Goal: Task Accomplishment & Management: Use online tool/utility

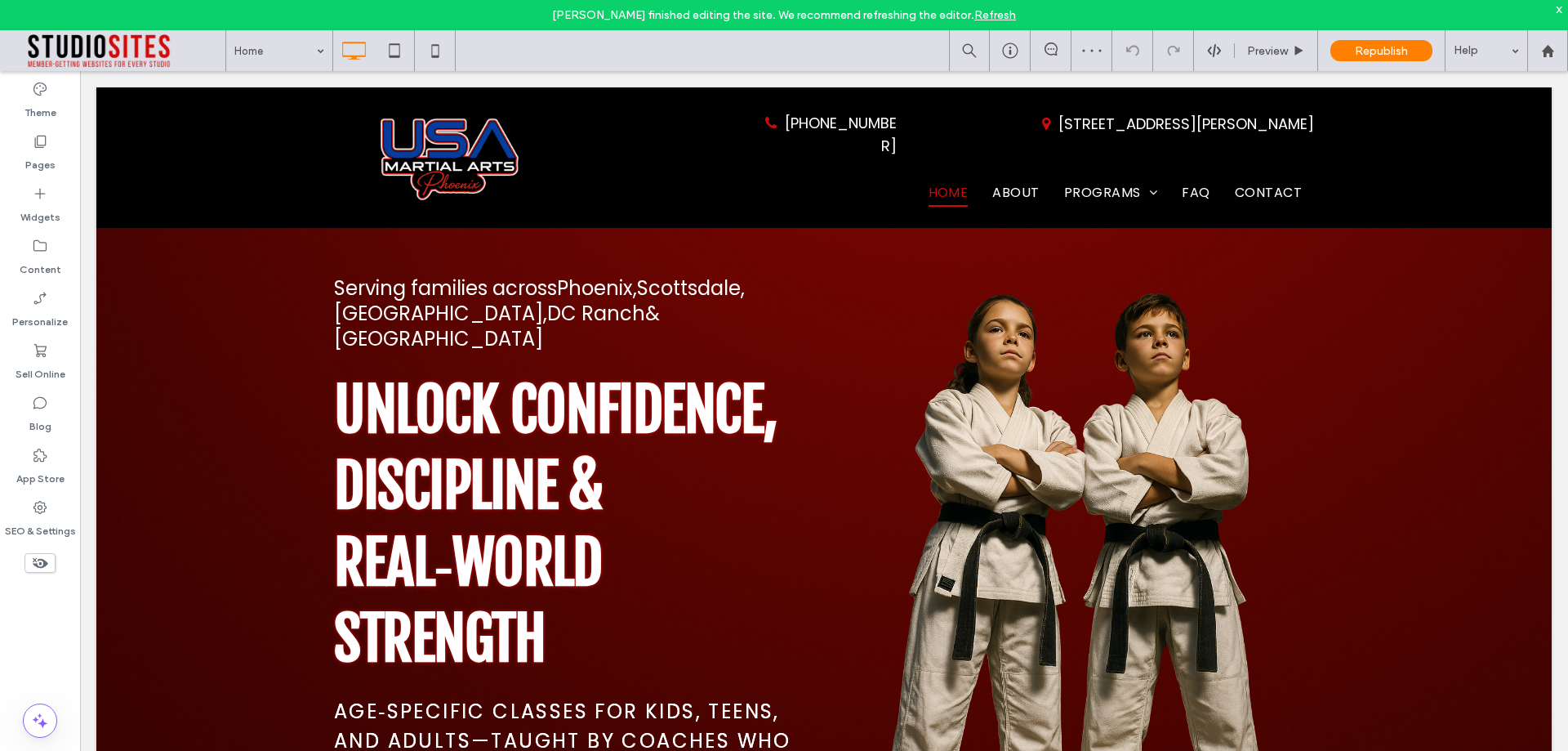
scroll to position [327, 0]
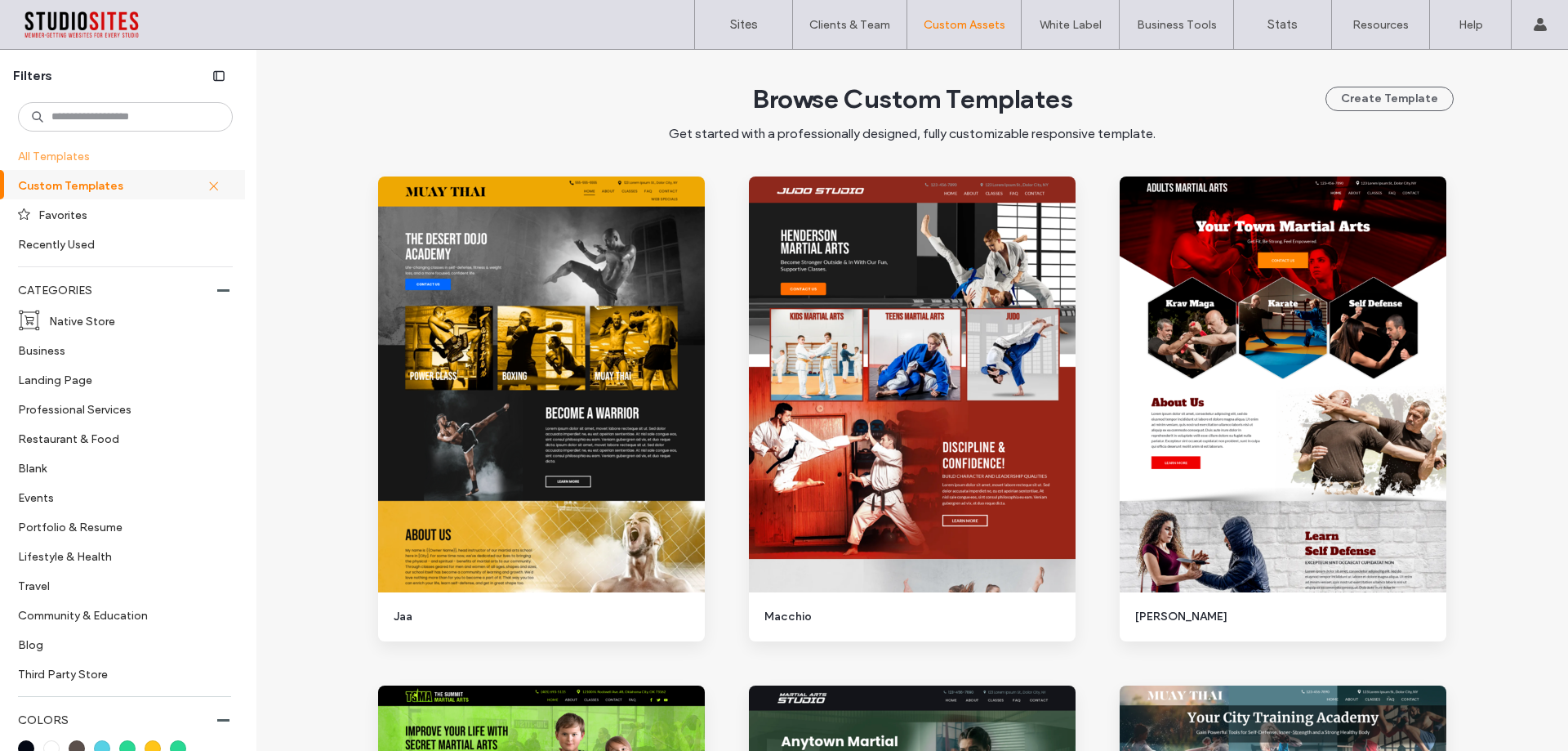
click at [47, 167] on label "All Templates" at bounding box center [123, 155] width 211 height 28
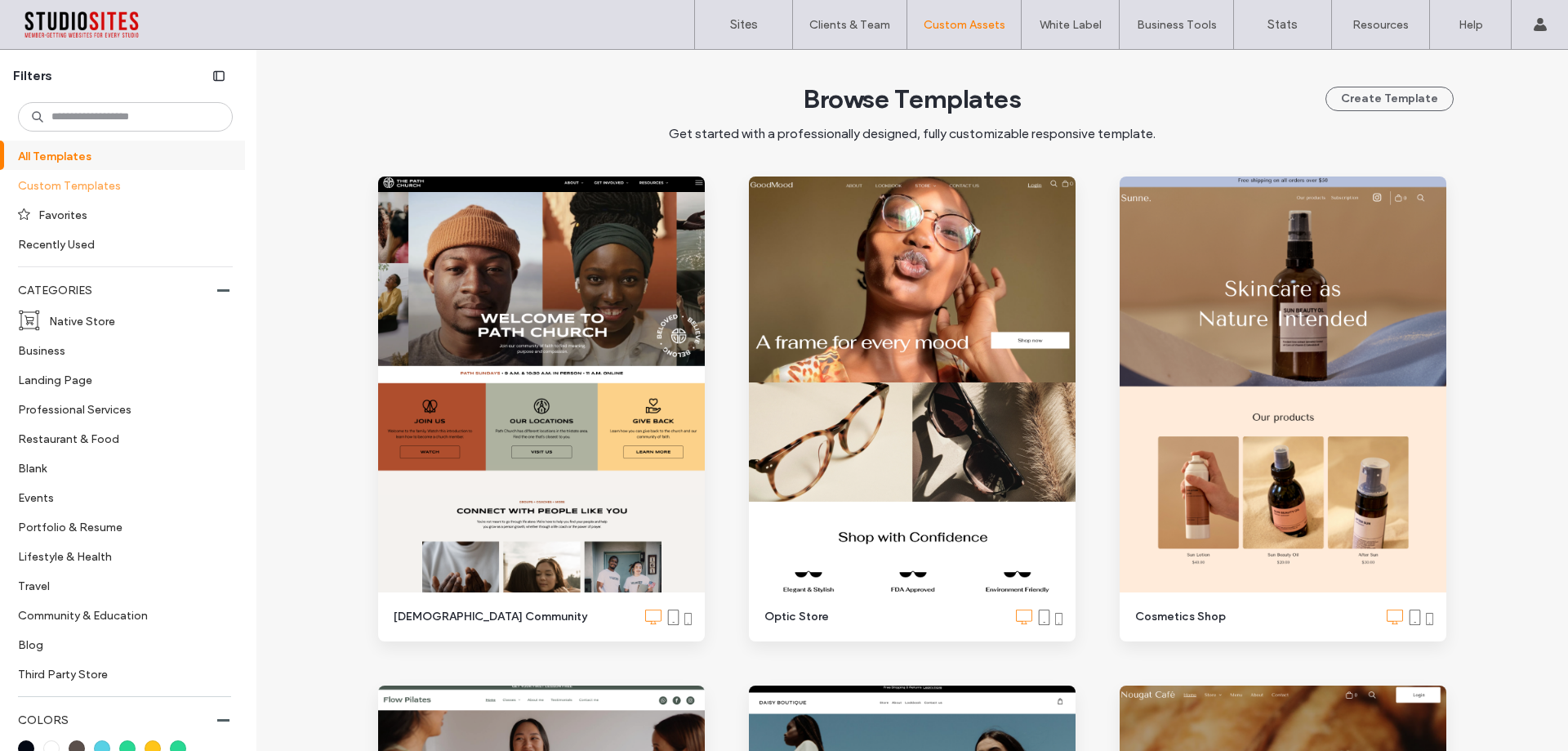
click at [38, 182] on label "Custom Templates" at bounding box center [118, 185] width 201 height 28
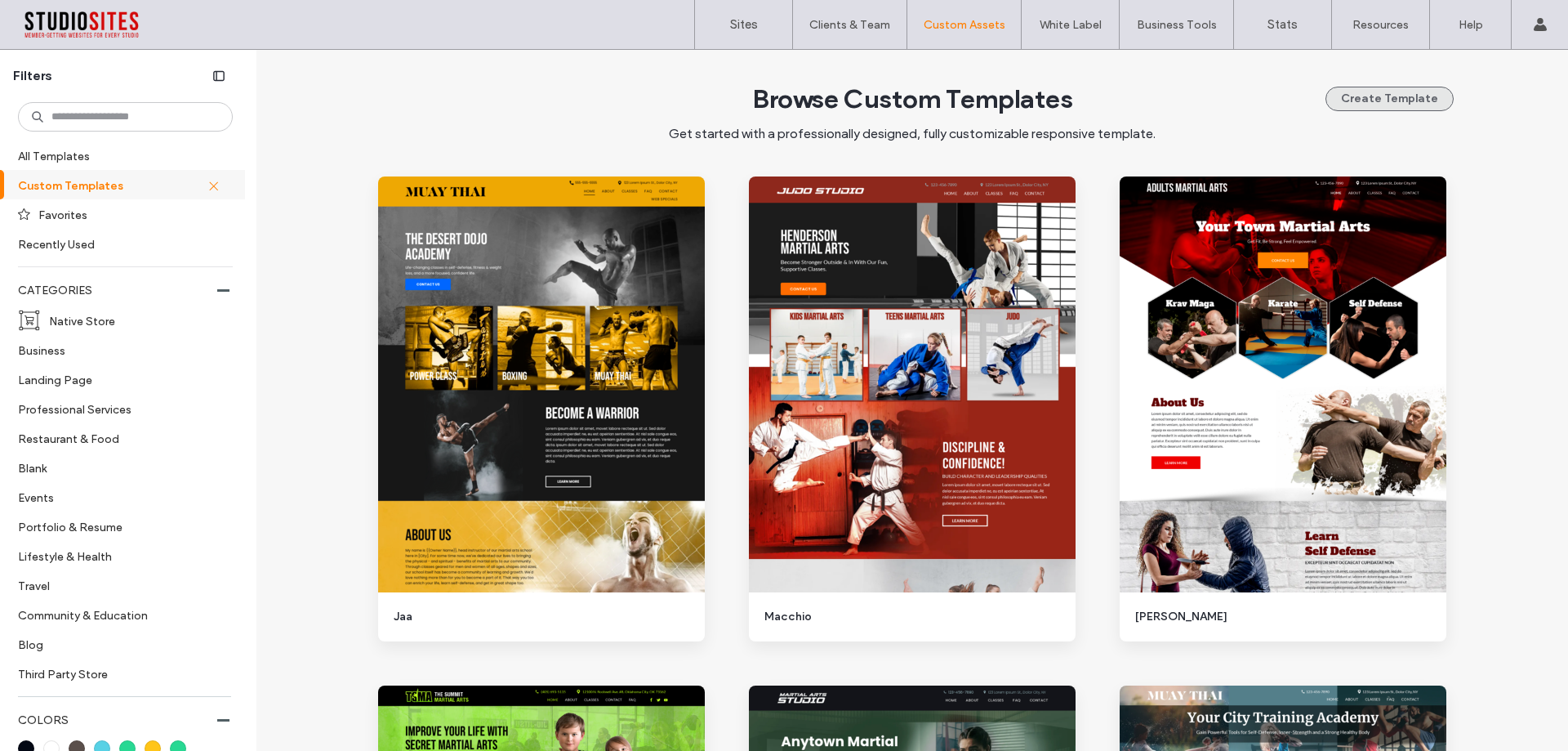
click at [1405, 99] on button "Create Template" at bounding box center [1389, 99] width 128 height 24
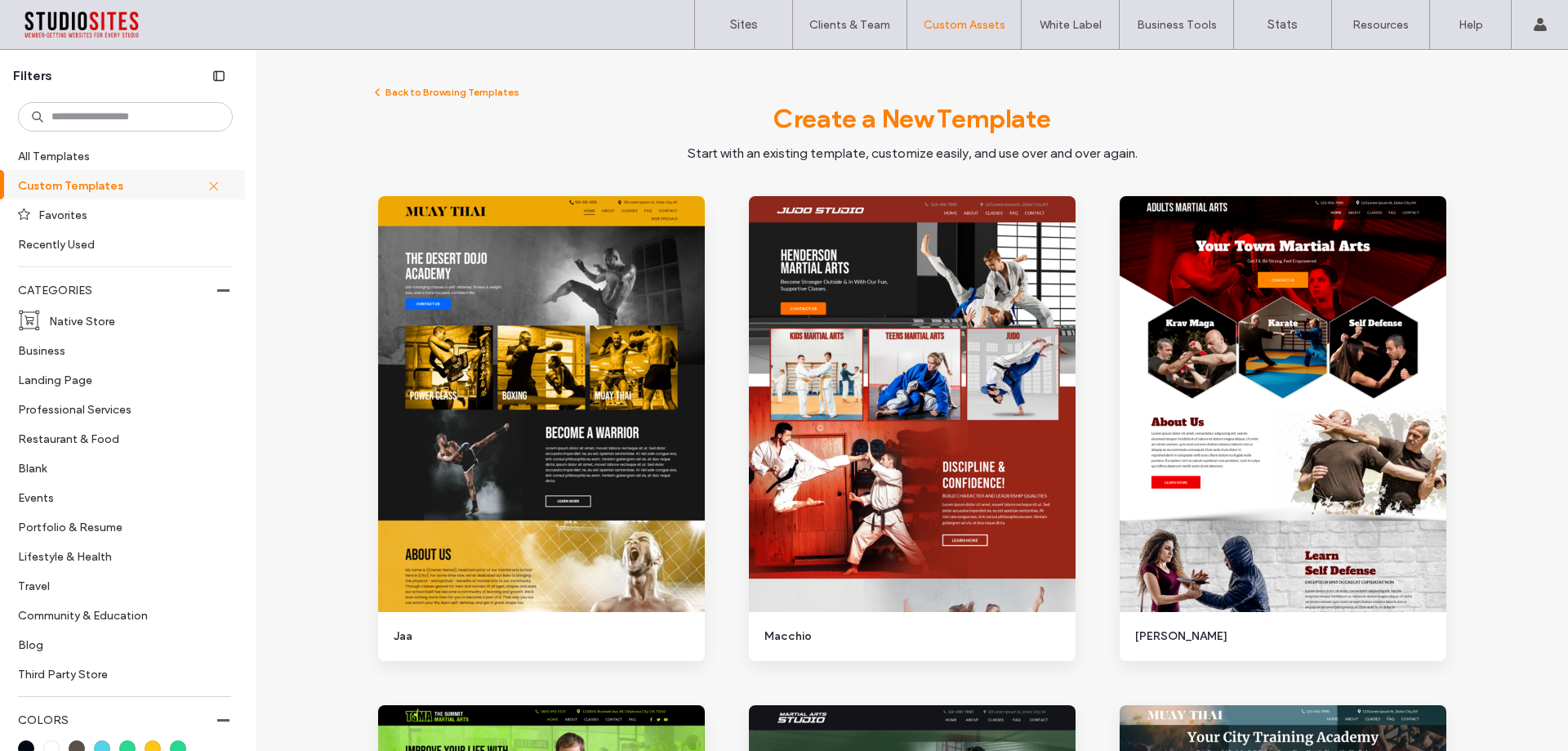
click at [95, 186] on label "Custom Templates" at bounding box center [113, 185] width 190 height 28
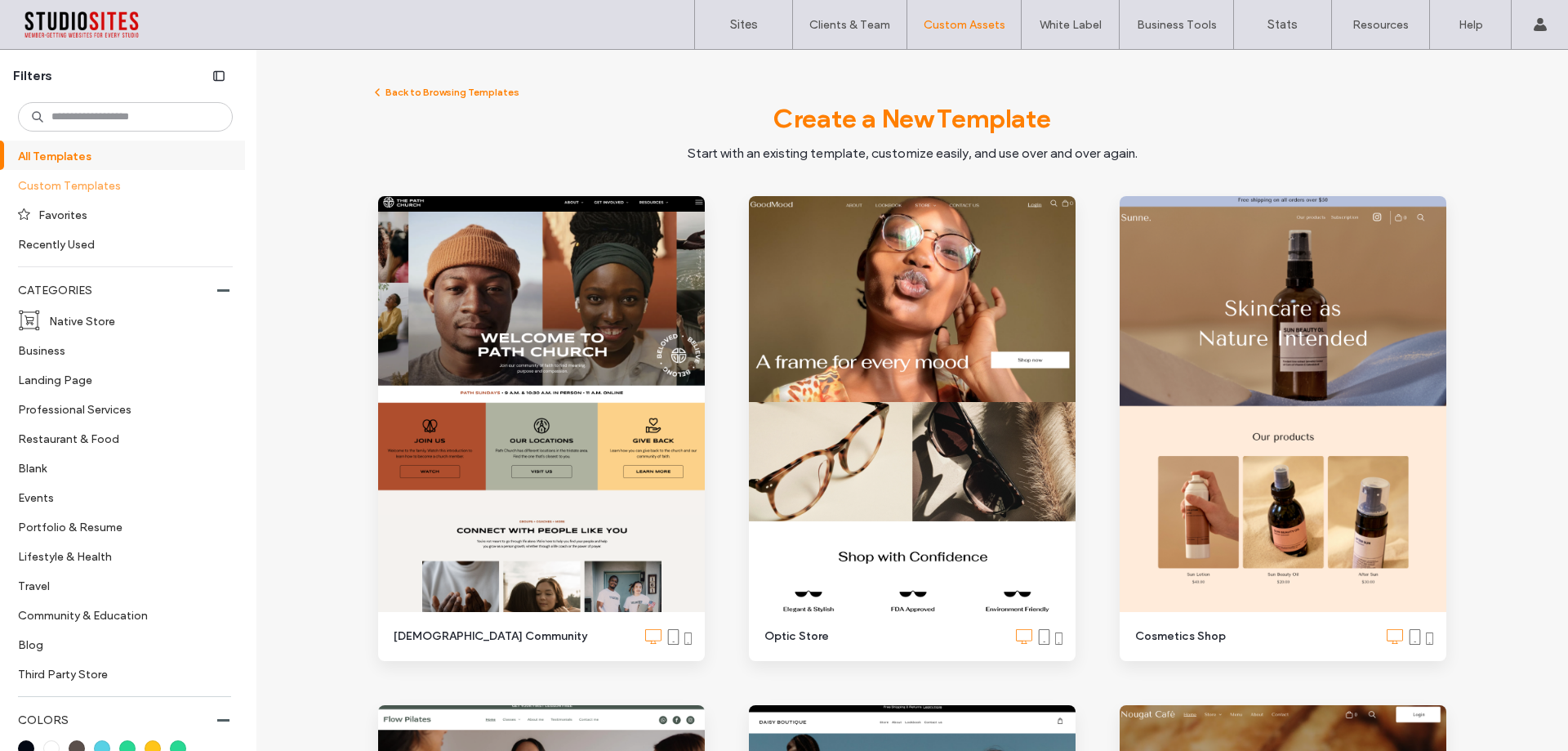
click at [147, 183] on label "Custom Templates" at bounding box center [118, 185] width 201 height 28
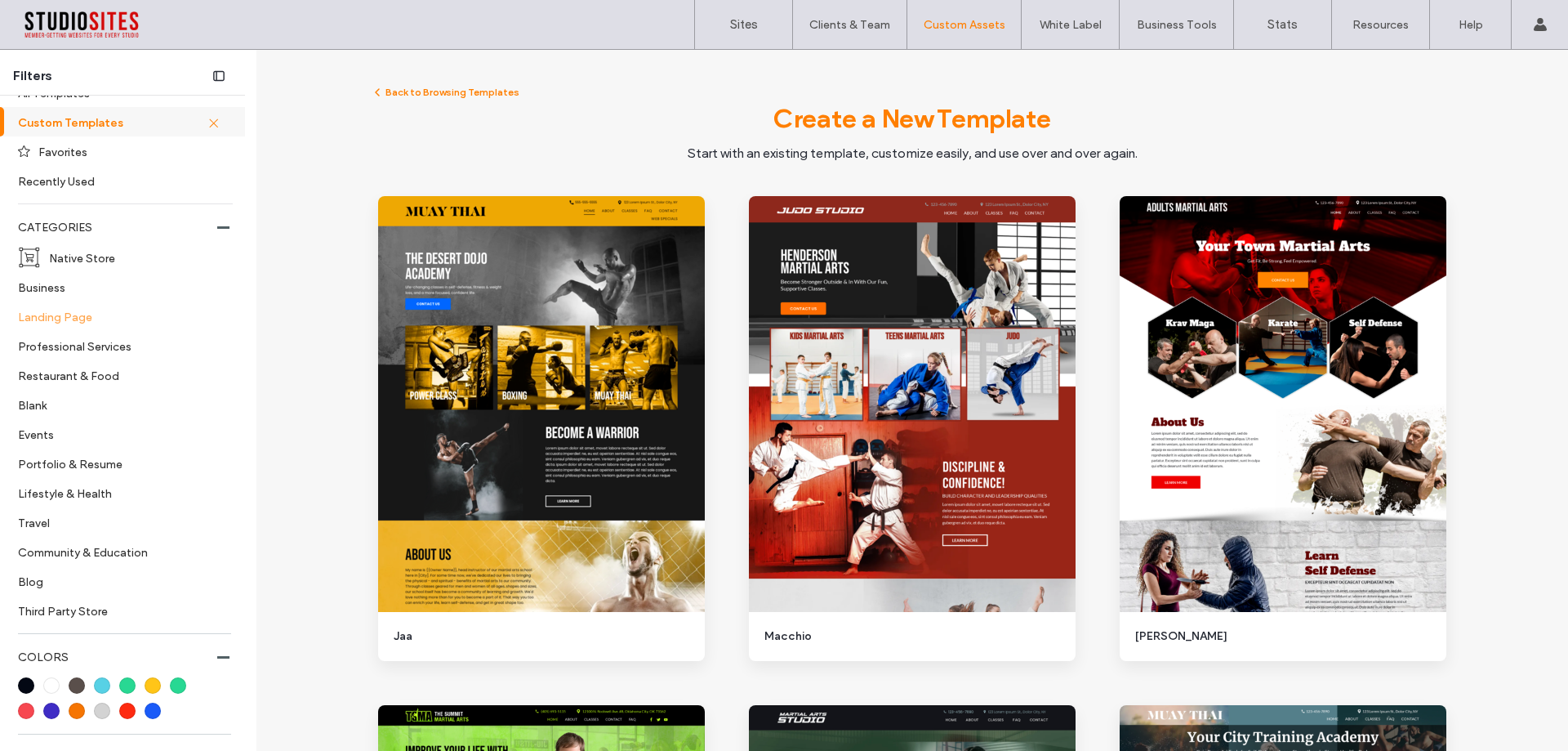
scroll to position [82, 0]
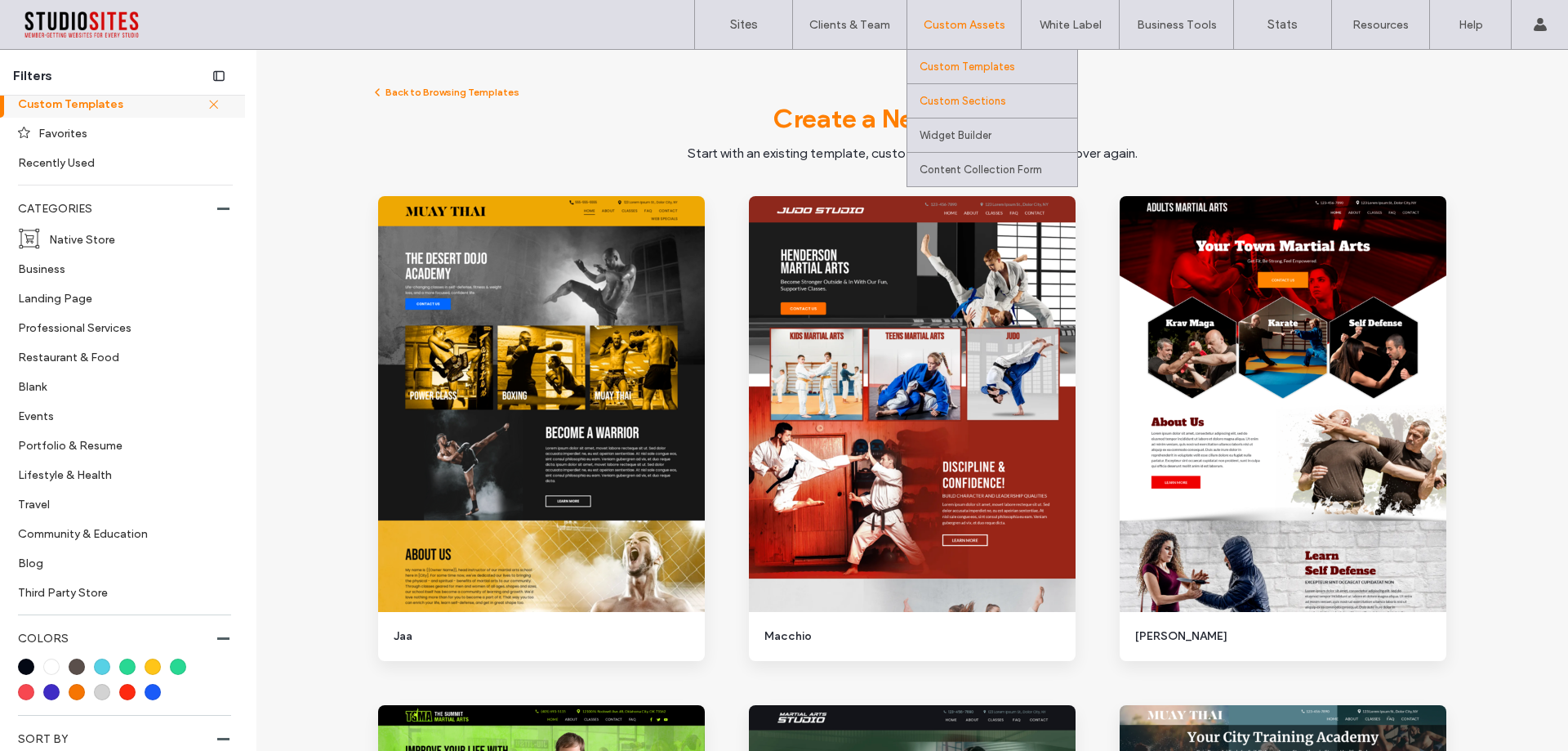
click at [953, 102] on label "Custom Sections" at bounding box center [963, 101] width 86 height 12
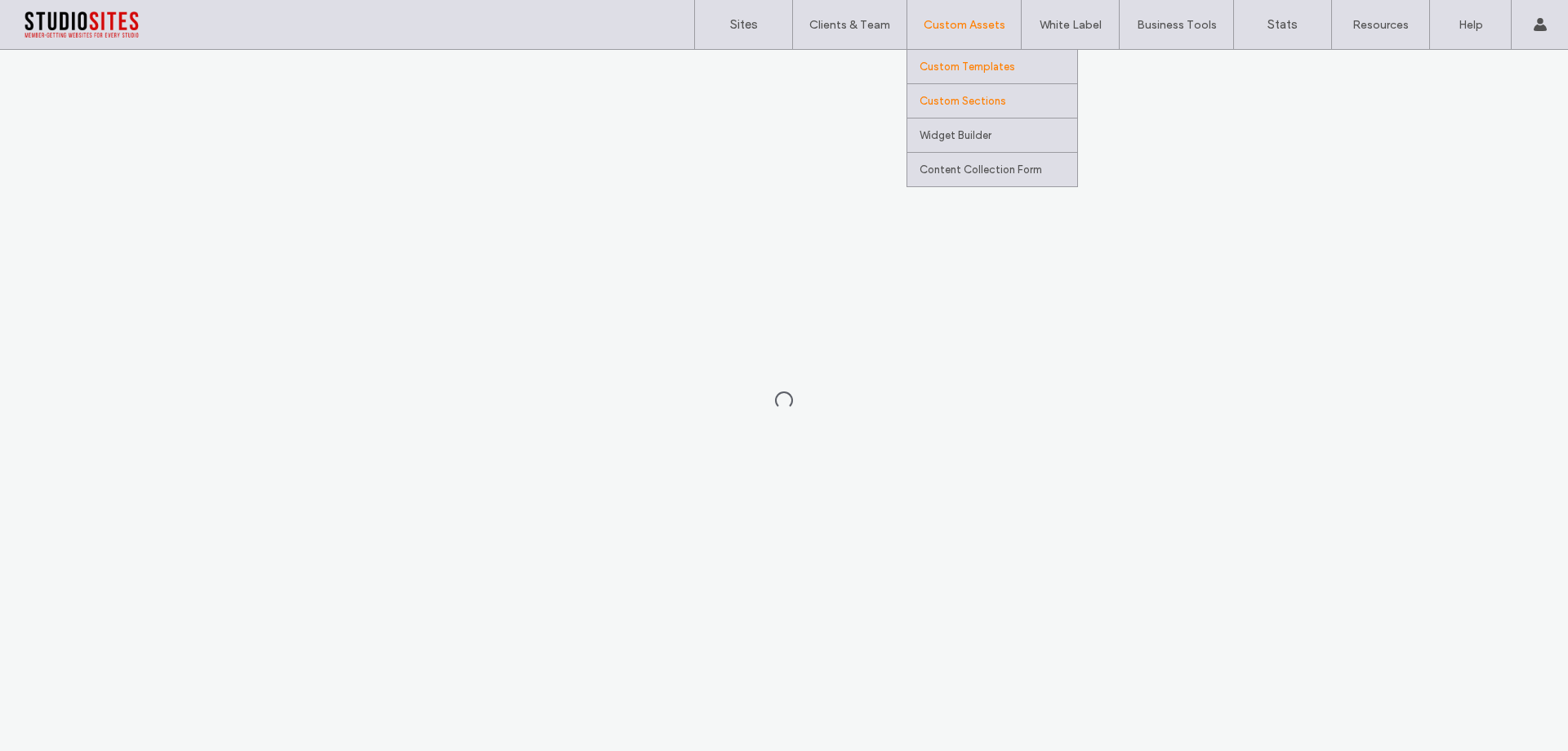
click at [948, 66] on label "Custom Templates" at bounding box center [968, 66] width 96 height 12
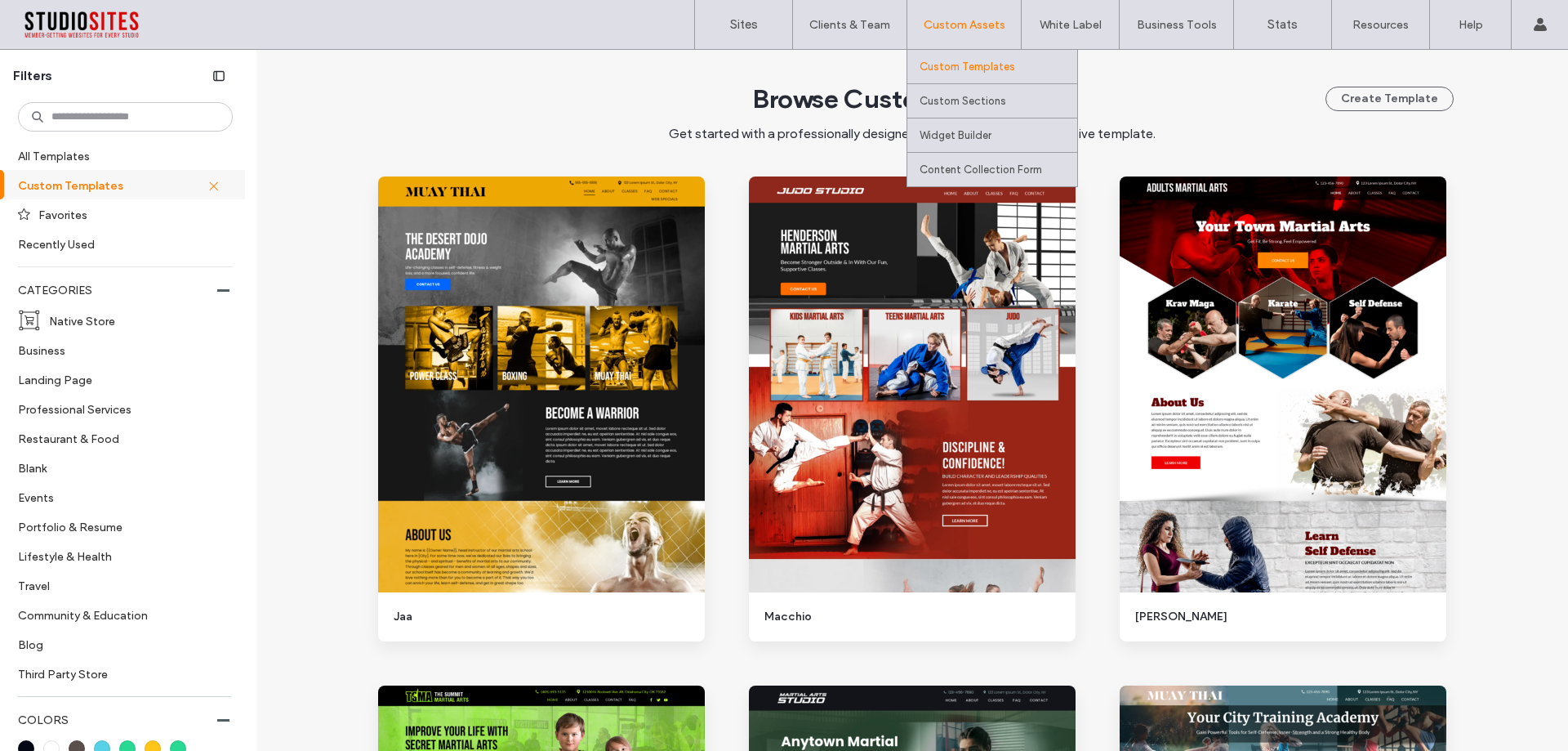
click at [948, 66] on label "Custom Templates" at bounding box center [968, 66] width 96 height 12
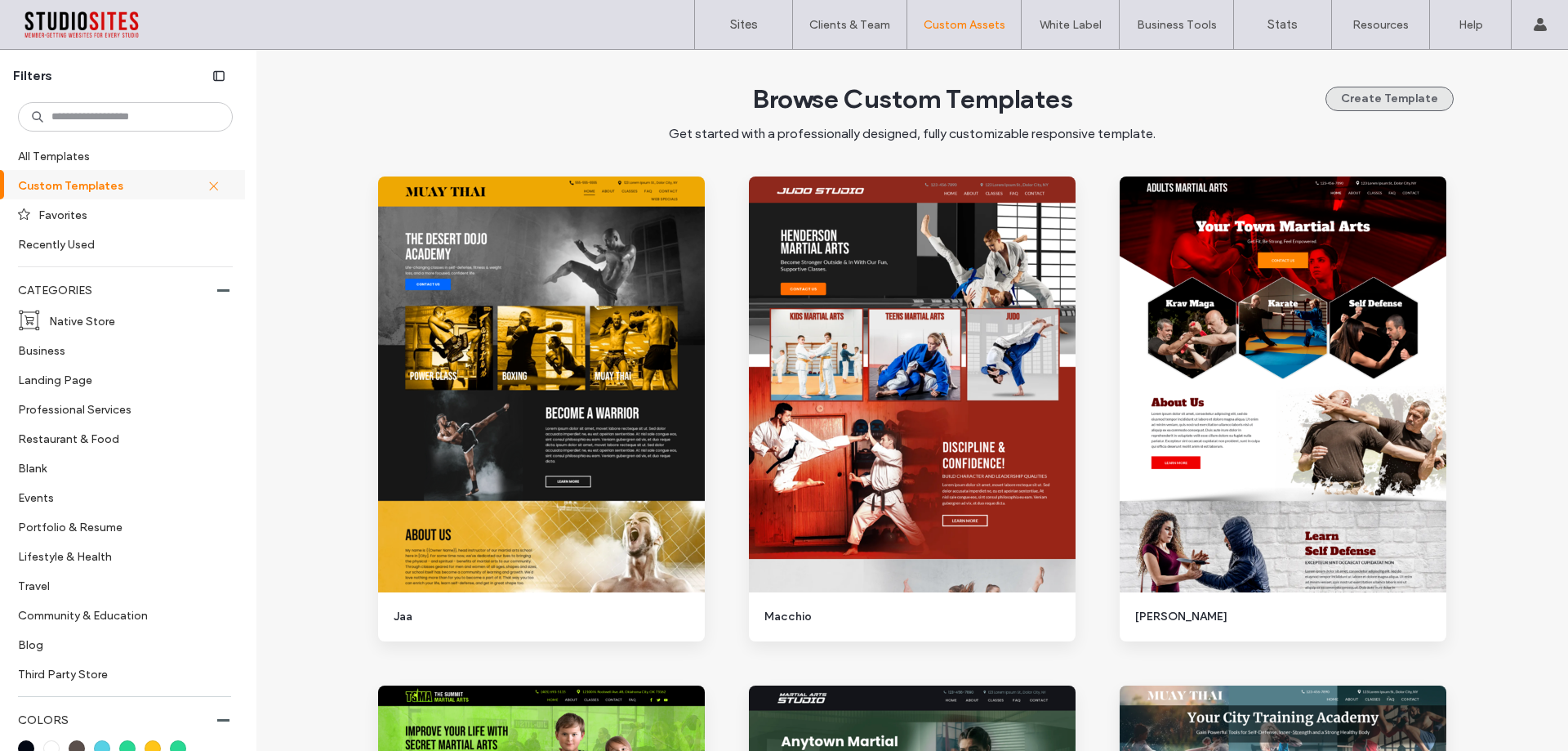
click at [1377, 108] on button "Create Template" at bounding box center [1389, 99] width 128 height 24
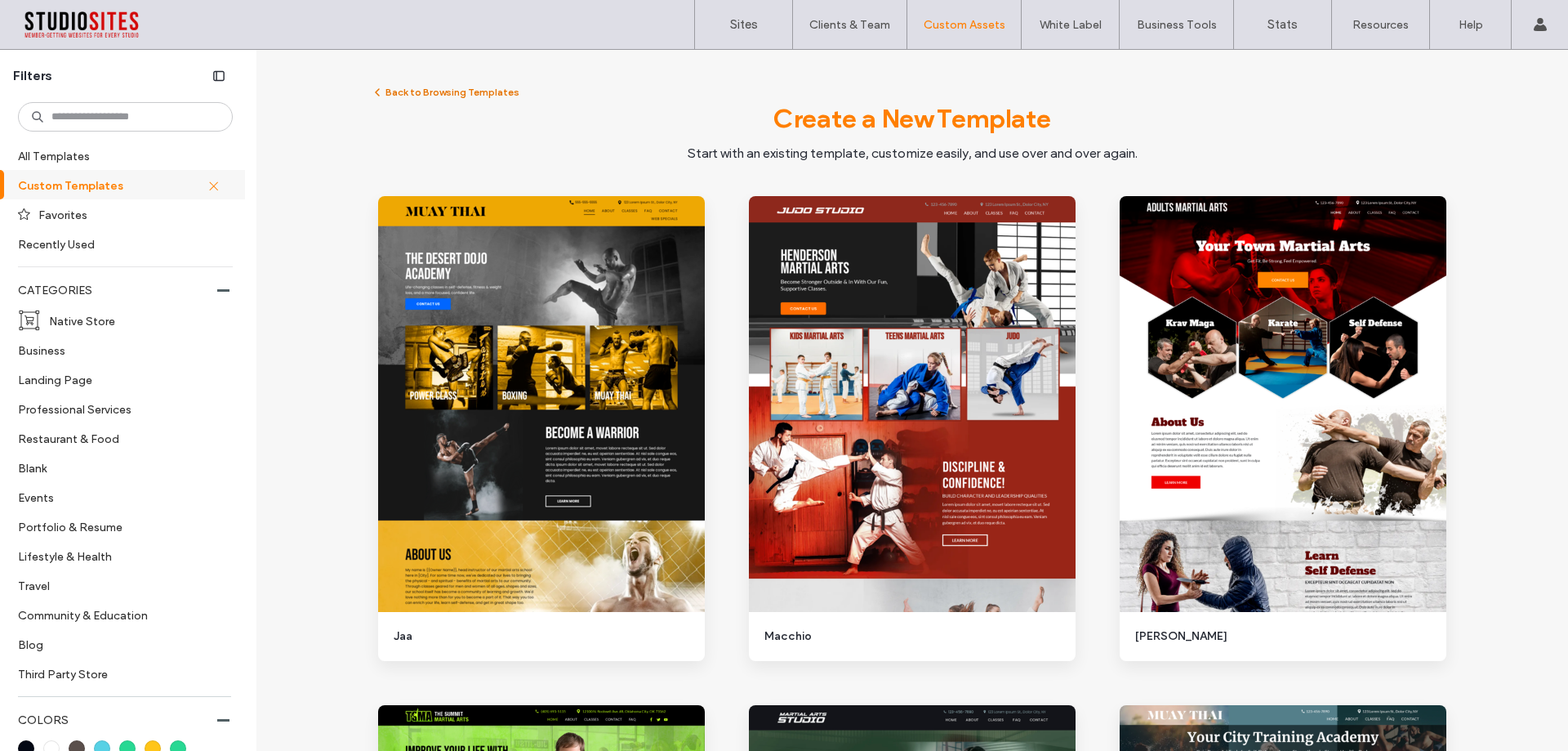
click at [420, 97] on button "Back to Browsing Templates" at bounding box center [445, 92] width 148 height 20
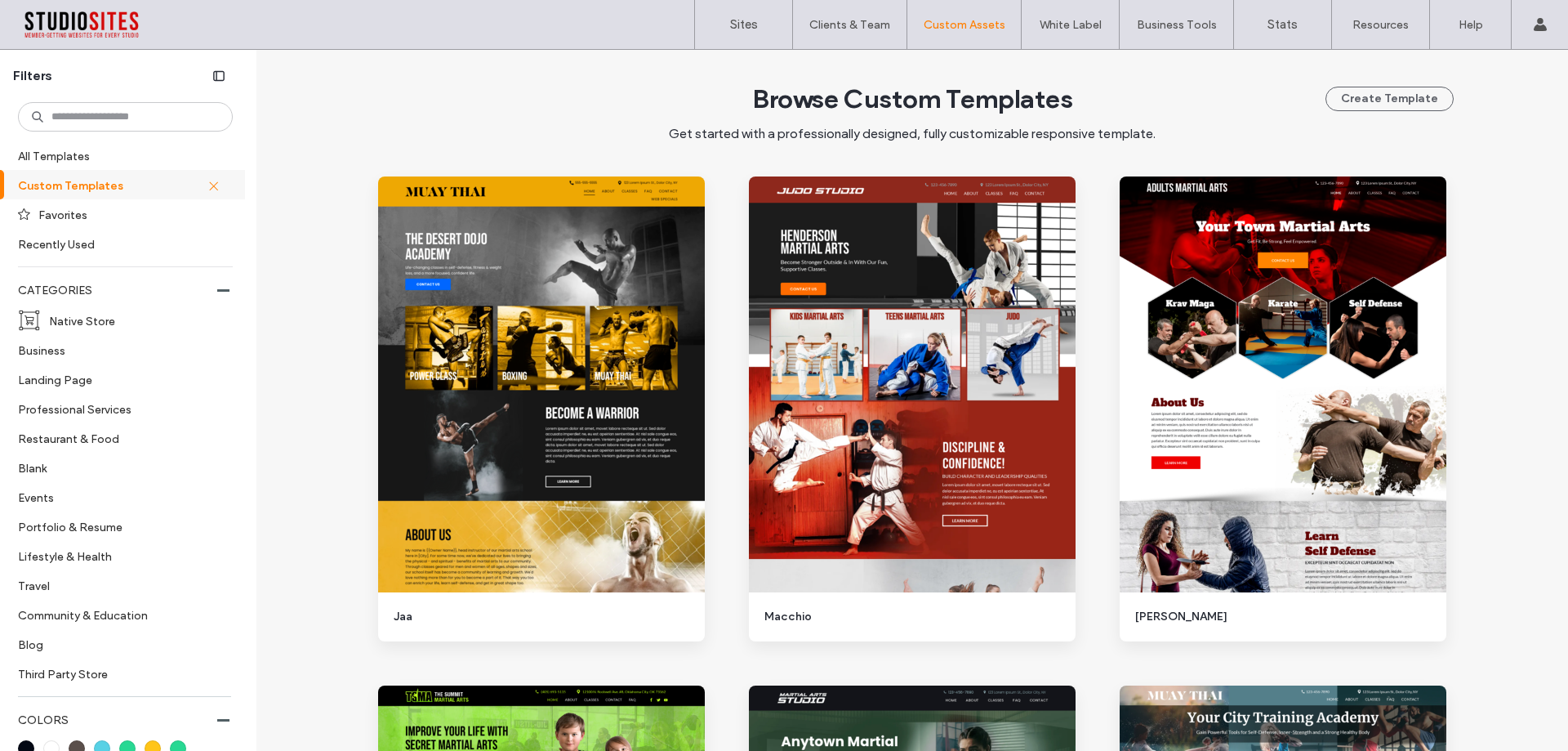
click at [224, 292] on div "All Templates Custom Templates Favorites Recently Used CATEGORIES Native Store …" at bounding box center [128, 514] width 256 height 837
click at [217, 293] on div at bounding box center [223, 289] width 12 height 12
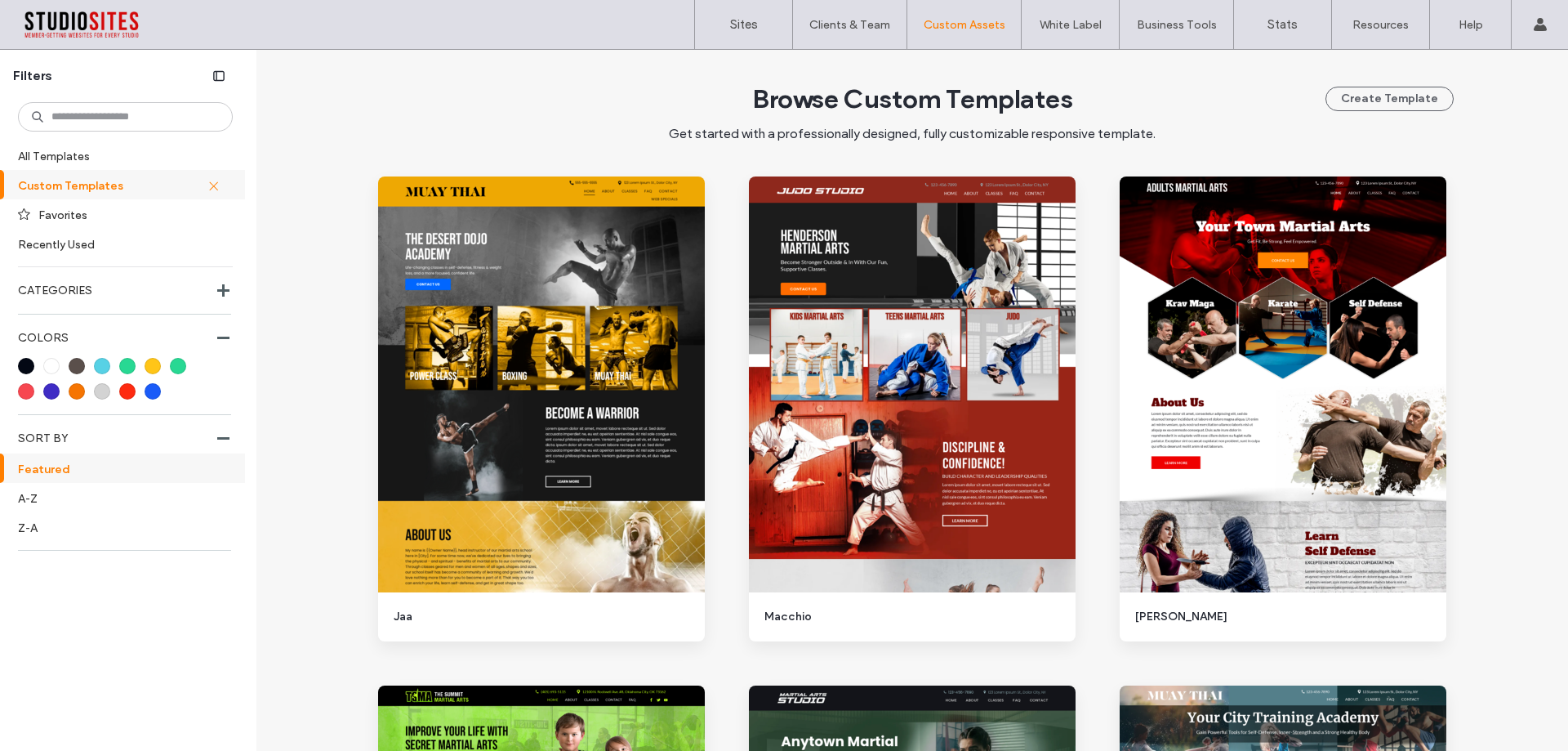
click at [220, 294] on div at bounding box center [223, 289] width 12 height 12
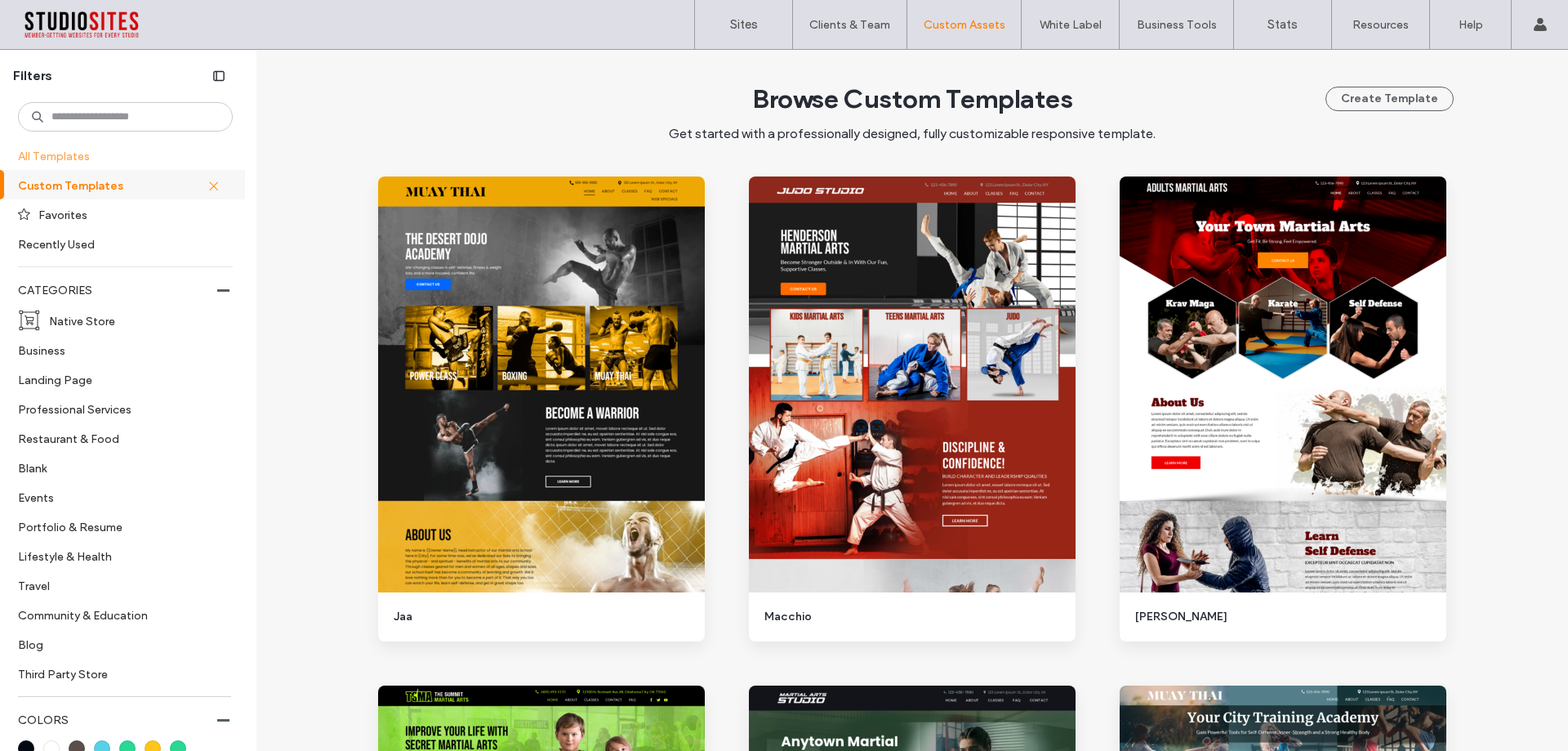
click at [65, 152] on label "All Templates" at bounding box center [123, 155] width 211 height 28
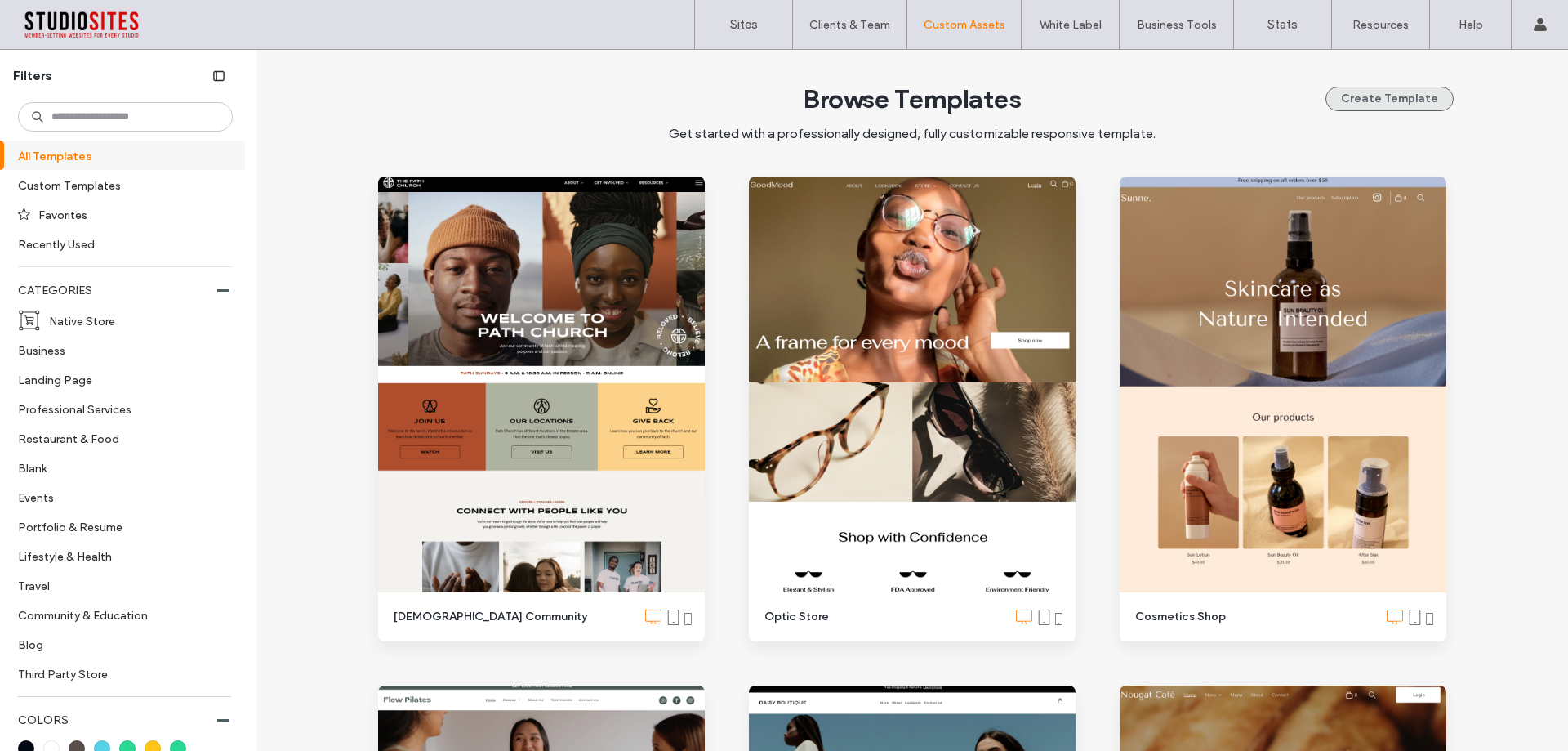
click at [1349, 98] on button "Create Template" at bounding box center [1389, 99] width 128 height 24
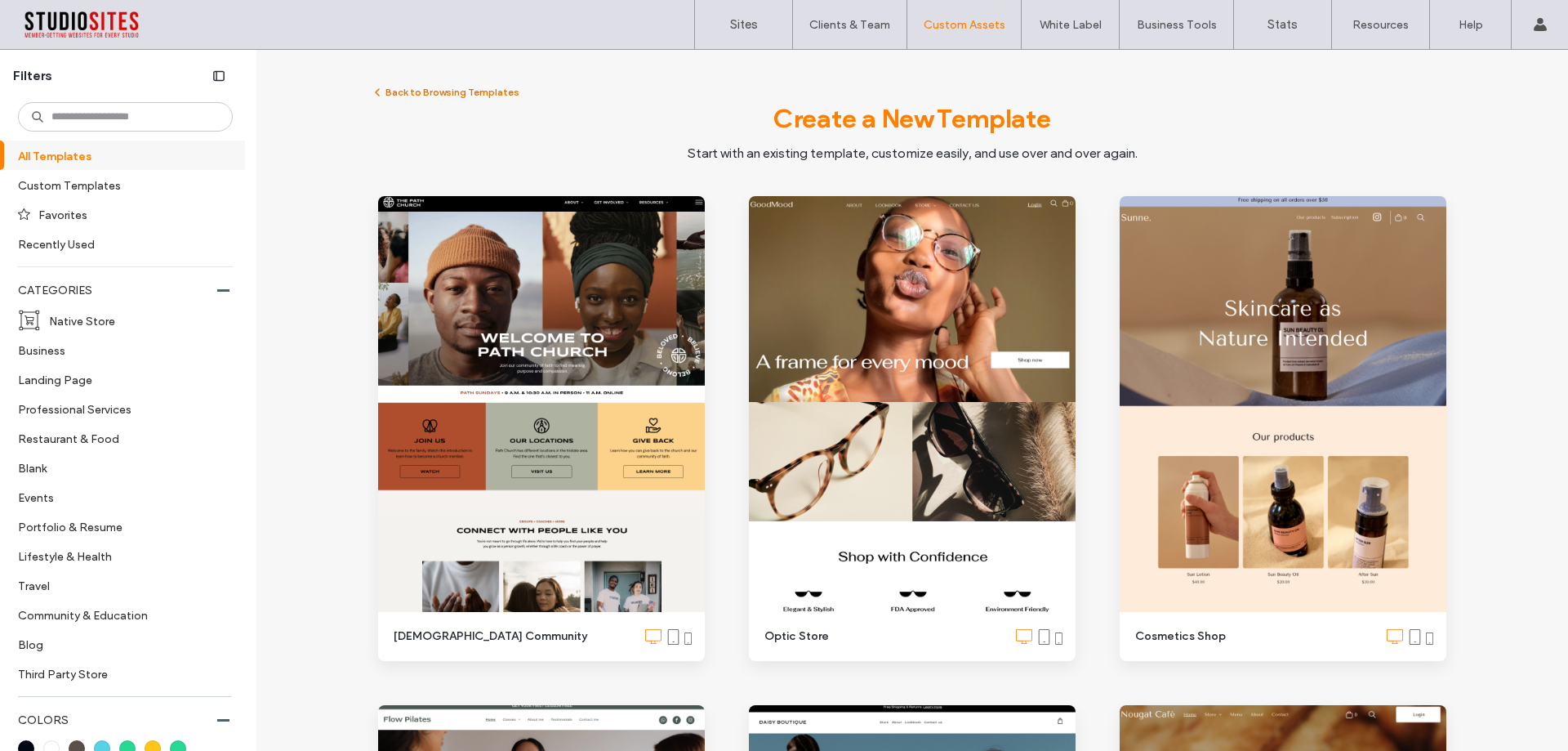
click at [409, 97] on button "Back to Browsing Templates" at bounding box center [445, 92] width 148 height 20
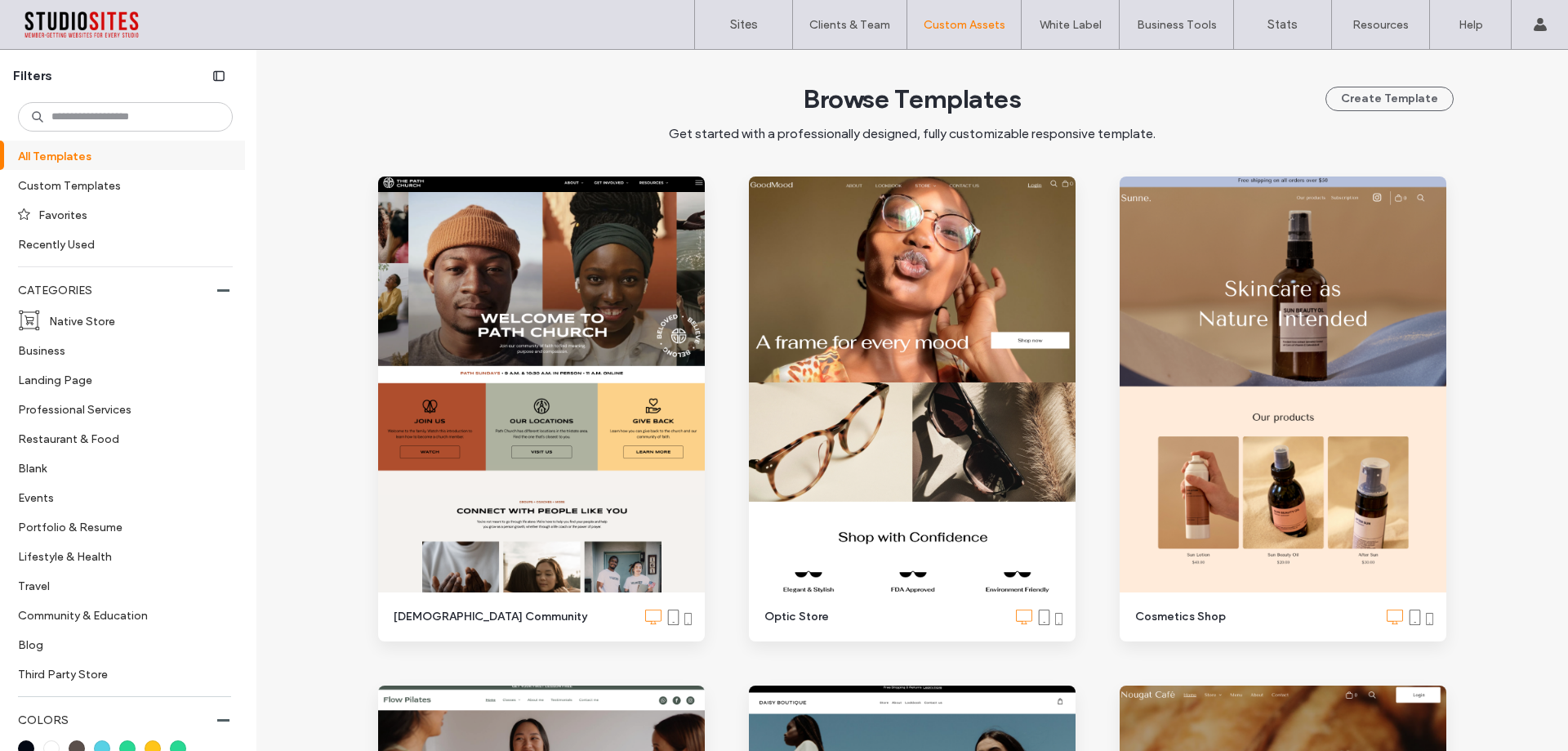
click at [477, 105] on div "Browse Templates Get started with a professionally designed, fully customizable…" at bounding box center [912, 113] width 1083 height 60
click at [80, 185] on label "Custom Templates" at bounding box center [118, 185] width 201 height 28
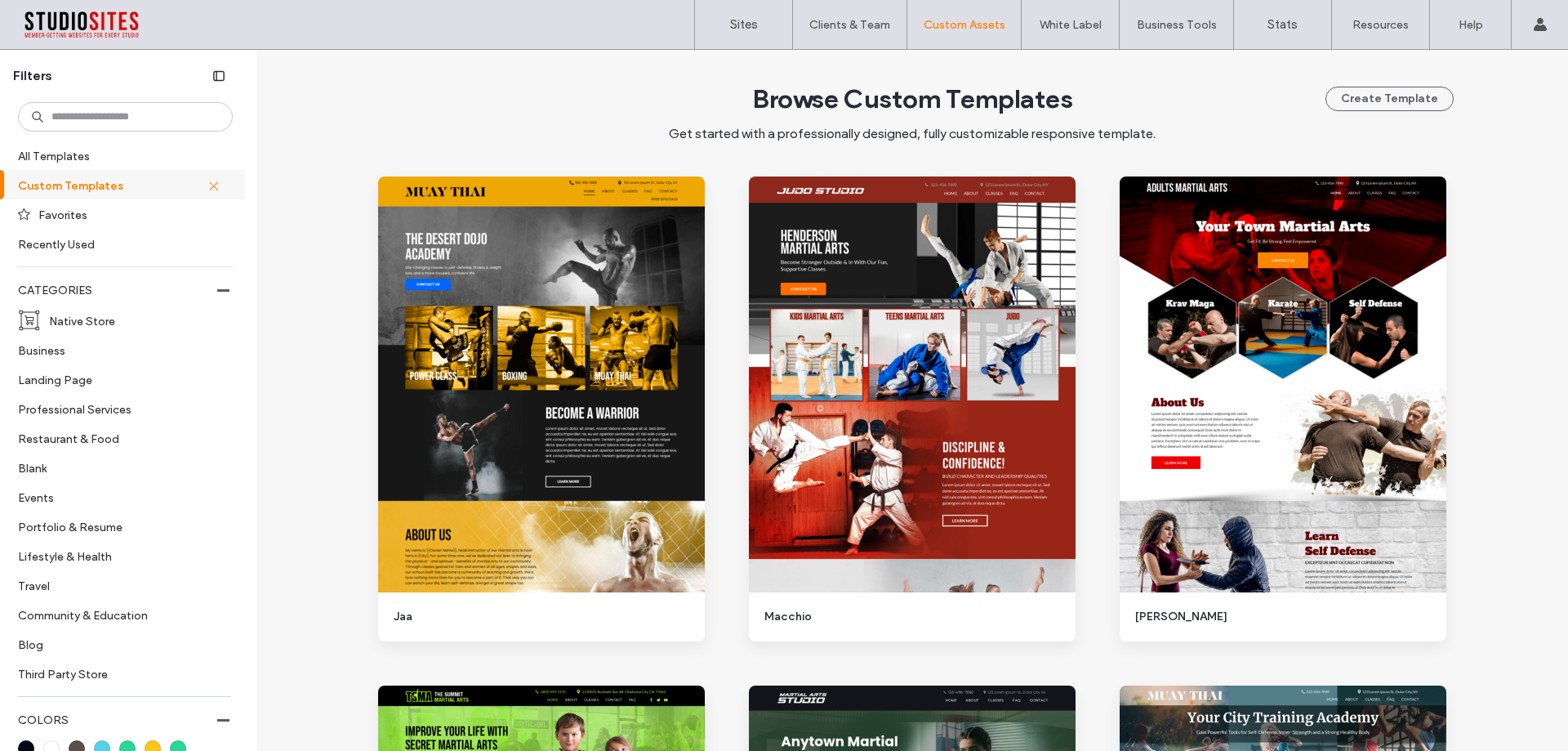
click at [1212, 105] on div "Browse Custom Templates Get started with a professionally designed, fully custo…" at bounding box center [912, 113] width 1083 height 60
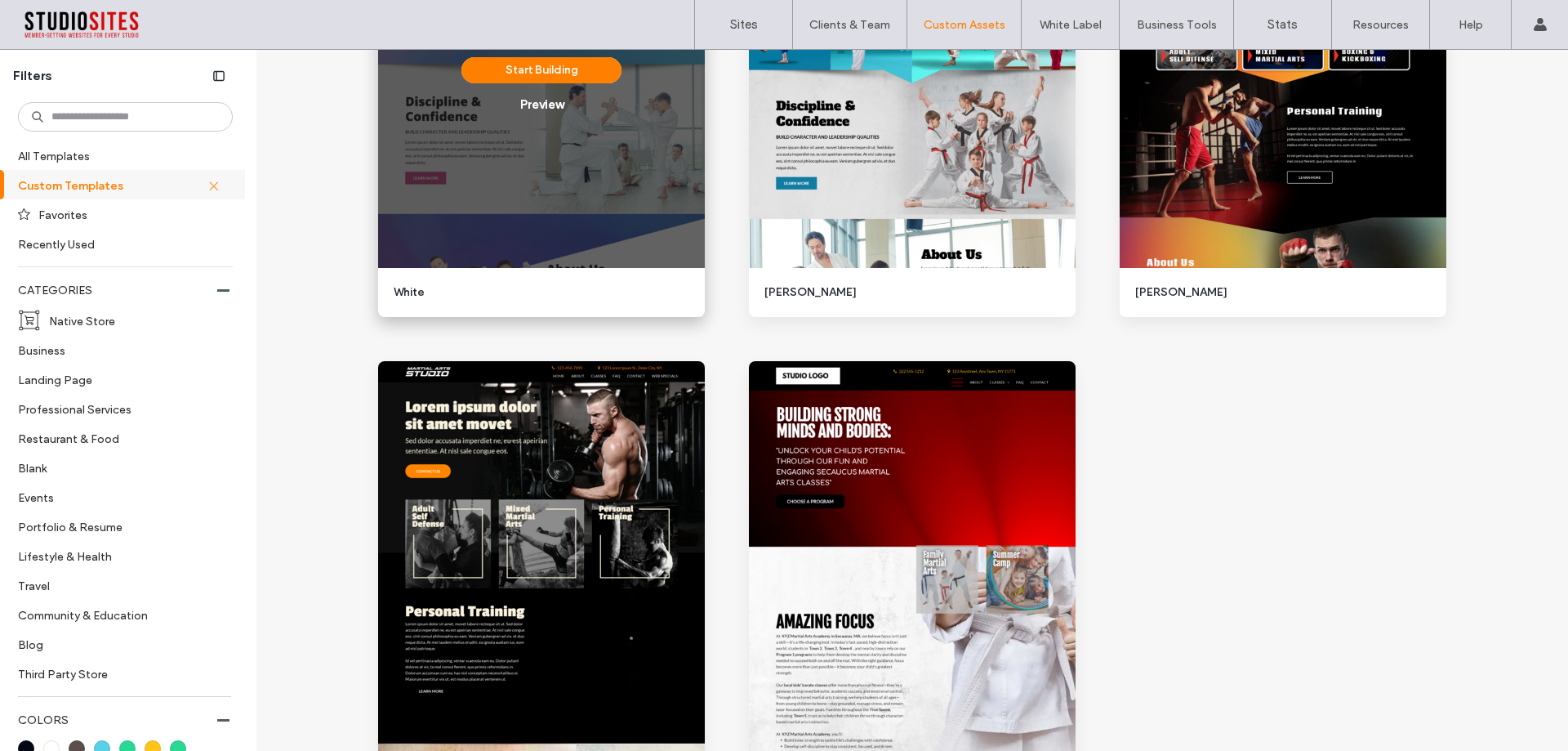
scroll to position [1522, 0]
